Goal: Task Accomplishment & Management: Complete application form

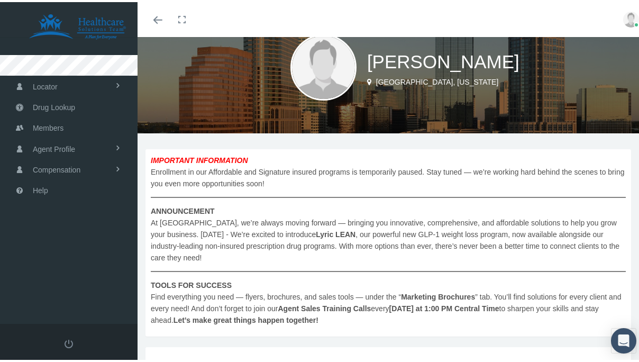
scroll to position [38, 0]
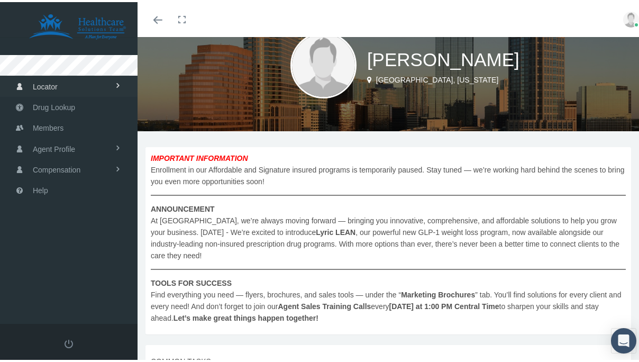
click at [107, 87] on link "Locator" at bounding box center [69, 84] width 138 height 21
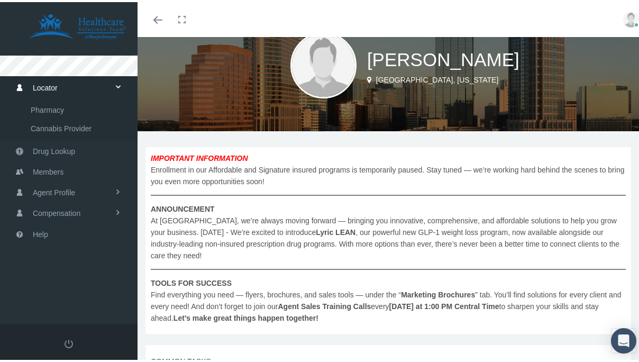
scroll to position [59, 0]
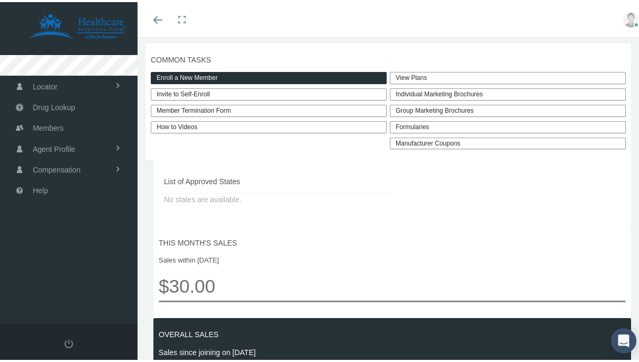
scroll to position [347, 0]
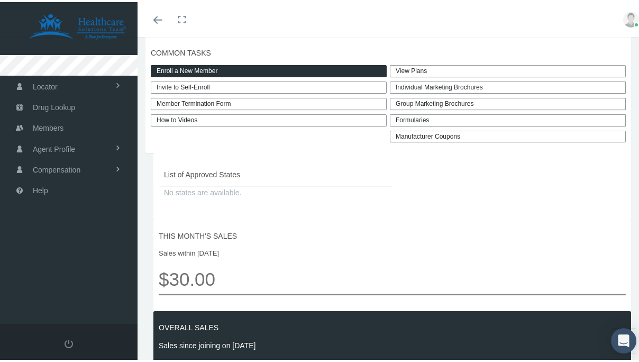
click at [225, 72] on link "Enroll a New Member" at bounding box center [269, 69] width 236 height 12
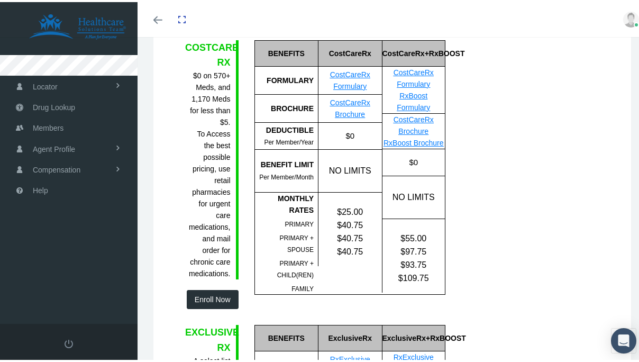
scroll to position [159, 0]
